Goal: Navigation & Orientation: Find specific page/section

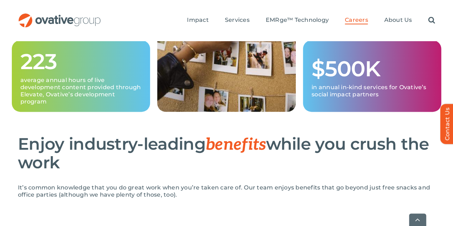
scroll to position [447, 0]
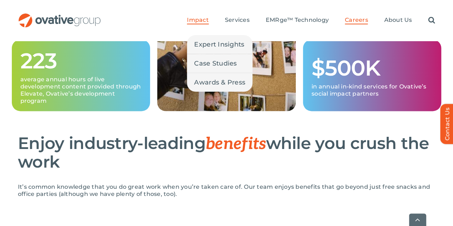
click at [202, 16] on span "Impact" at bounding box center [197, 19] width 21 height 7
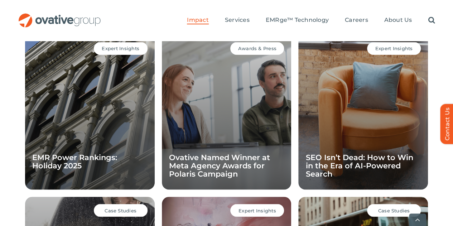
scroll to position [612, 0]
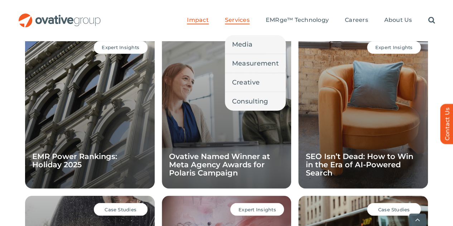
click at [250, 16] on span "Services" at bounding box center [237, 19] width 25 height 7
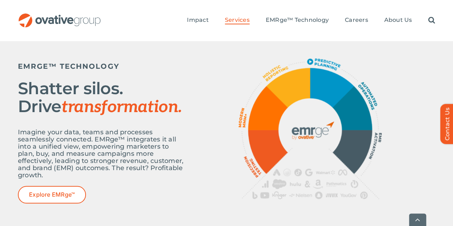
scroll to position [298, 0]
click at [228, 160] on div "EMRGE™ TECHNOLOGY Shatter silos. Drive transformation. Imagine your data, teams…" at bounding box center [226, 135] width 453 height 195
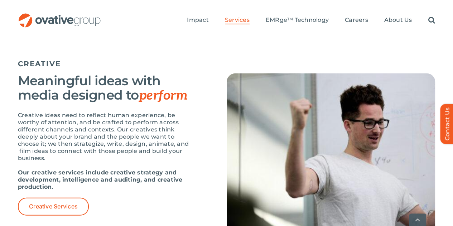
scroll to position [949, 0]
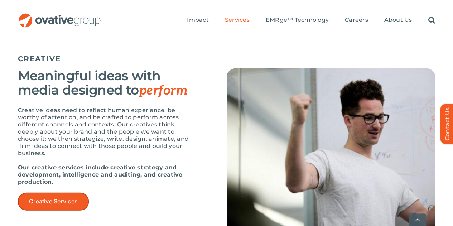
click at [63, 193] on link "Creative Services" at bounding box center [53, 202] width 71 height 18
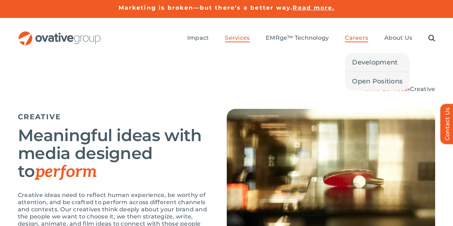
click at [358, 34] on span "Careers" at bounding box center [356, 37] width 23 height 7
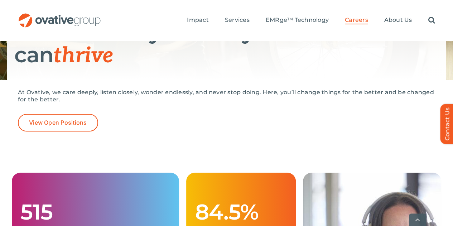
scroll to position [163, 0]
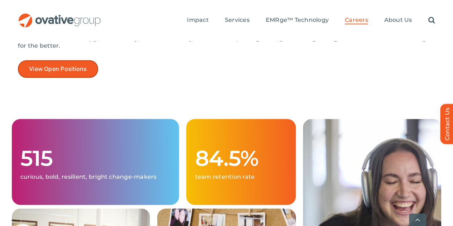
click at [64, 68] on link "View Open Positions" at bounding box center [58, 69] width 80 height 18
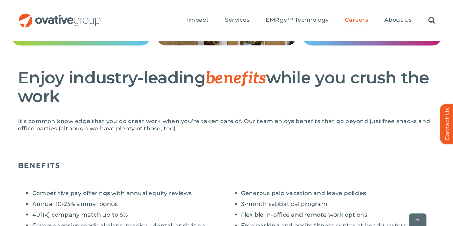
scroll to position [739, 0]
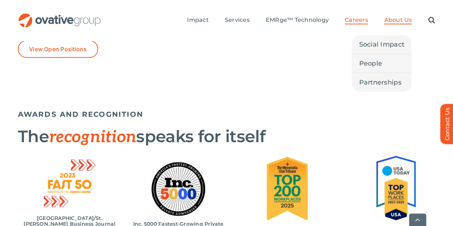
click at [406, 16] on span "About Us" at bounding box center [398, 19] width 28 height 7
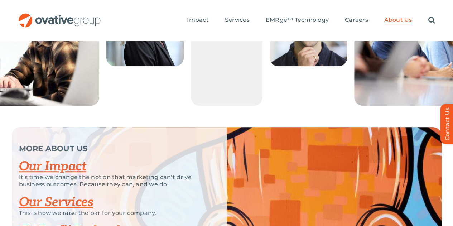
scroll to position [1617, 0]
